Goal: Information Seeking & Learning: Learn about a topic

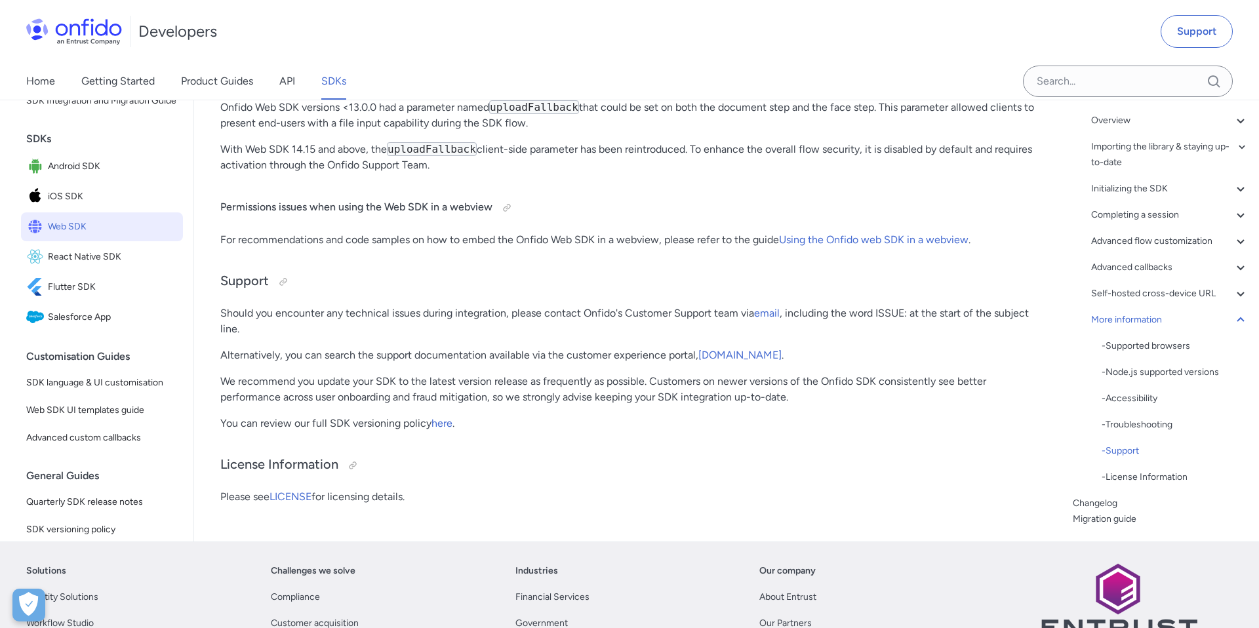
scroll to position [35843, 0]
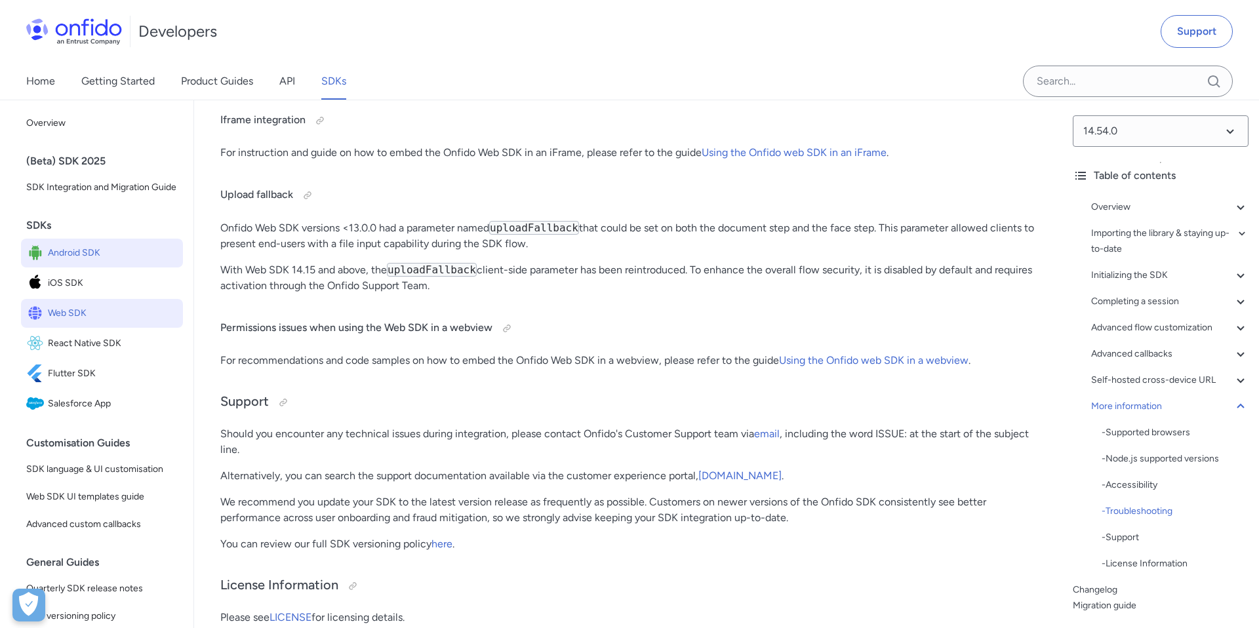
click at [91, 253] on span "Android SDK" at bounding box center [113, 253] width 130 height 18
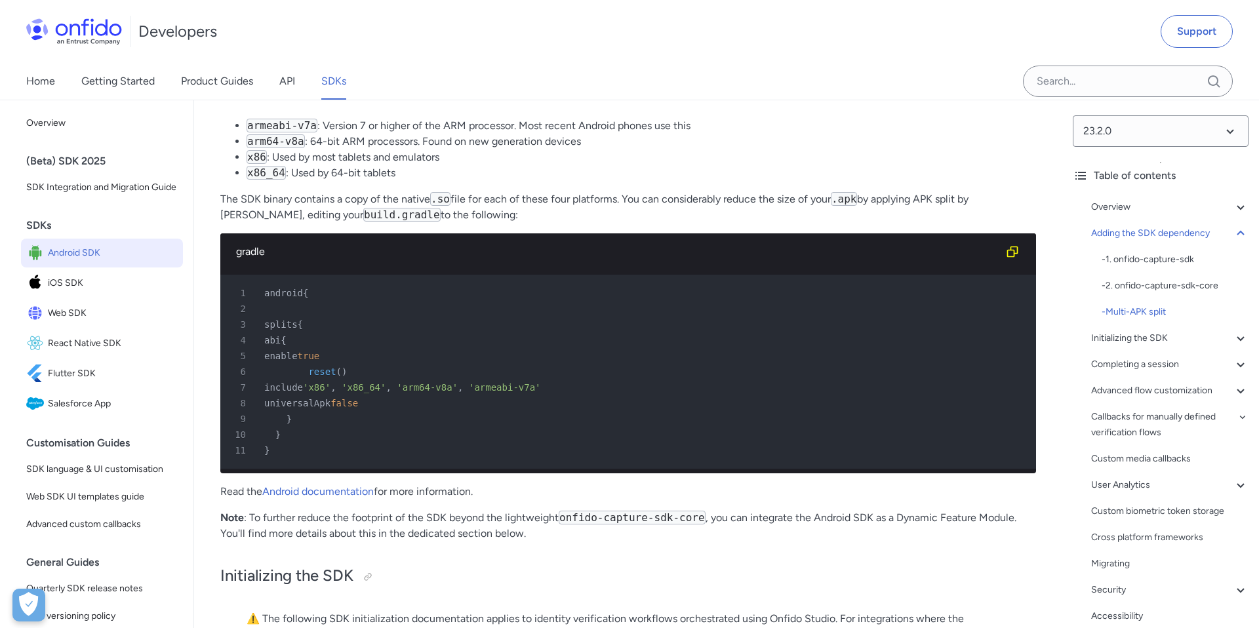
scroll to position [2717, 0]
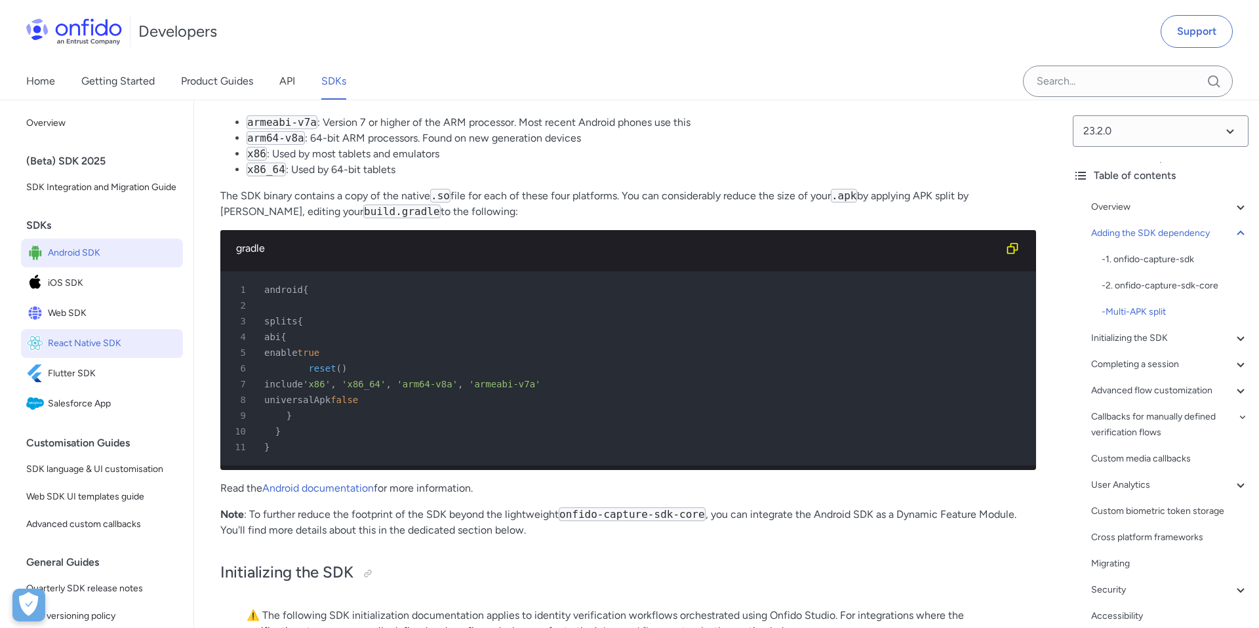
click at [113, 341] on span "React Native SDK" at bounding box center [113, 343] width 130 height 18
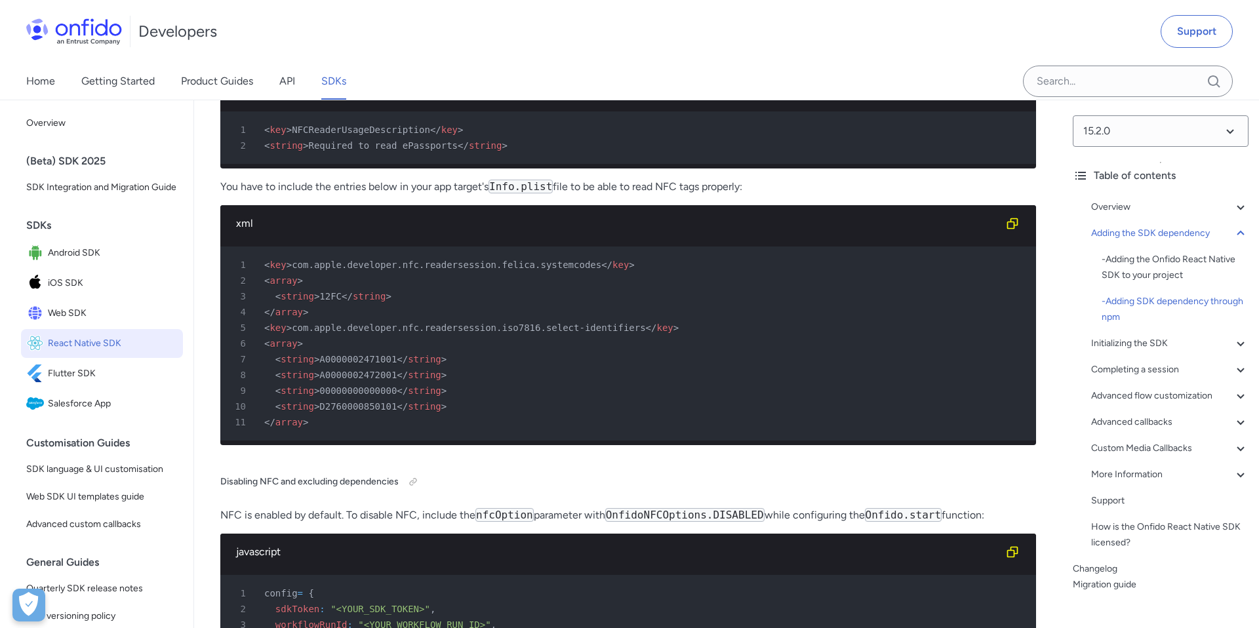
scroll to position [3820, 0]
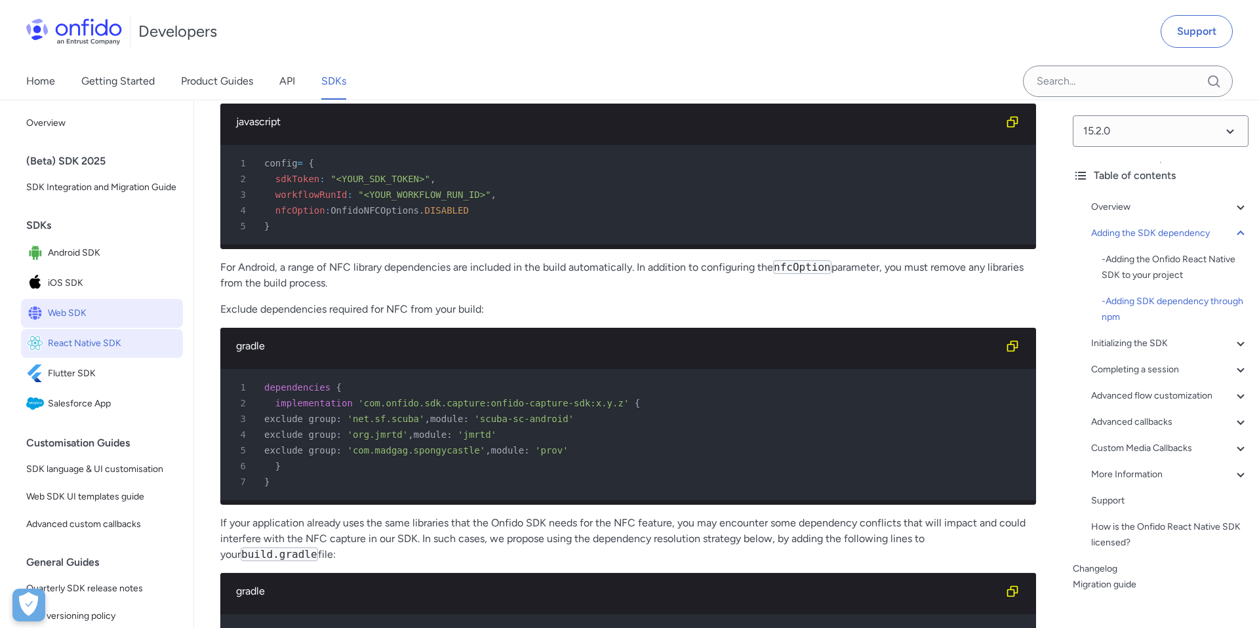
click at [107, 313] on span "Web SDK" at bounding box center [113, 313] width 130 height 18
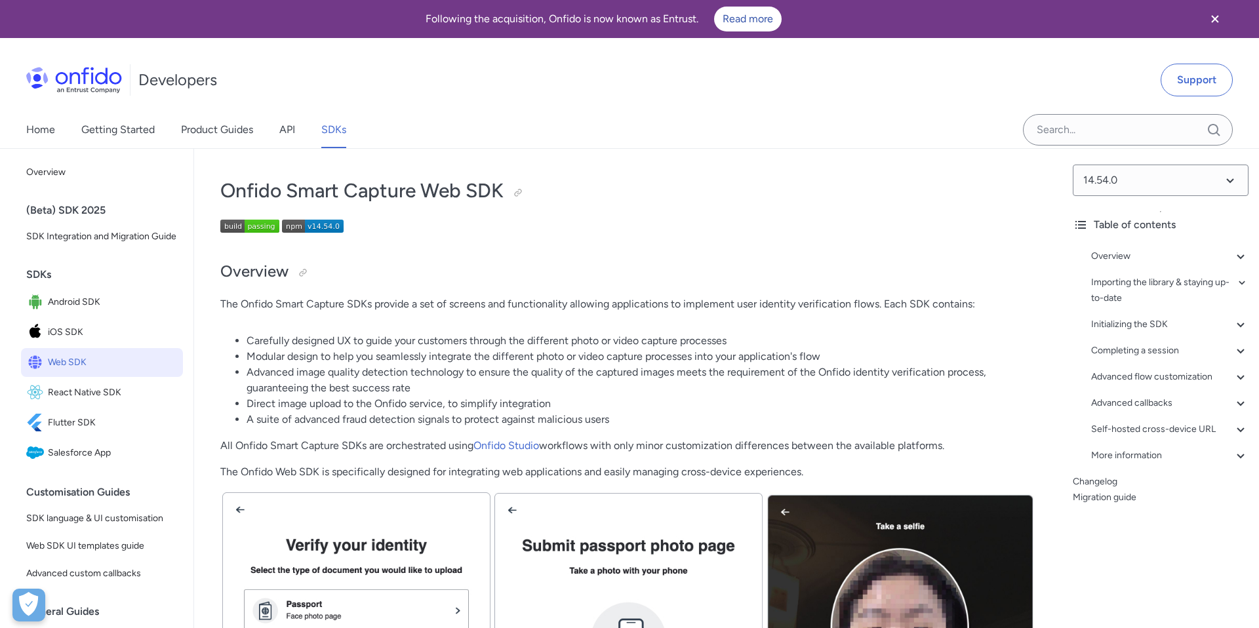
click at [68, 77] on img at bounding box center [74, 80] width 96 height 26
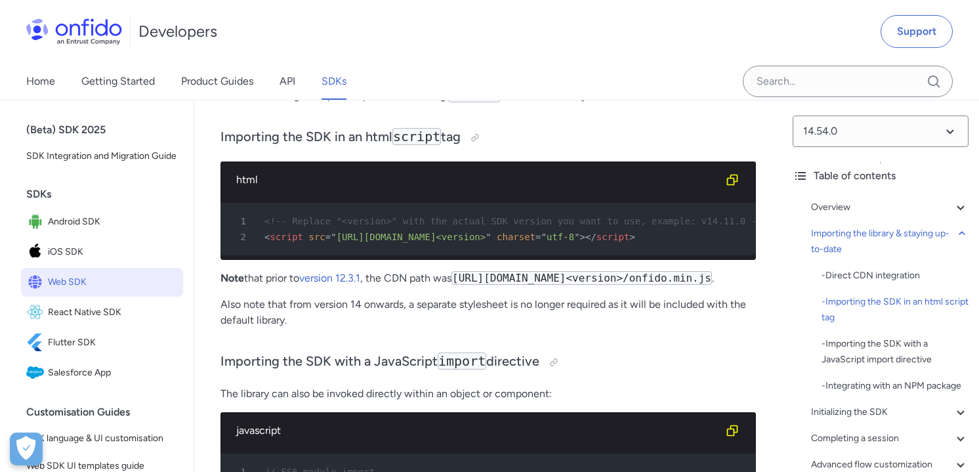
scroll to position [31, 0]
